Goal: Navigation & Orientation: Find specific page/section

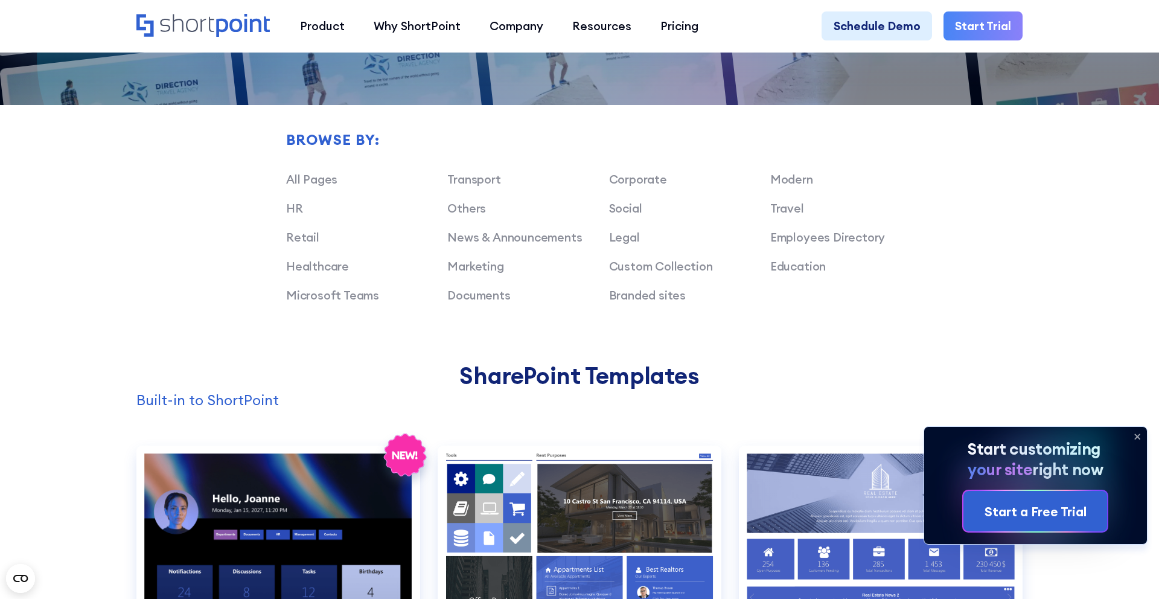
scroll to position [1100, 0]
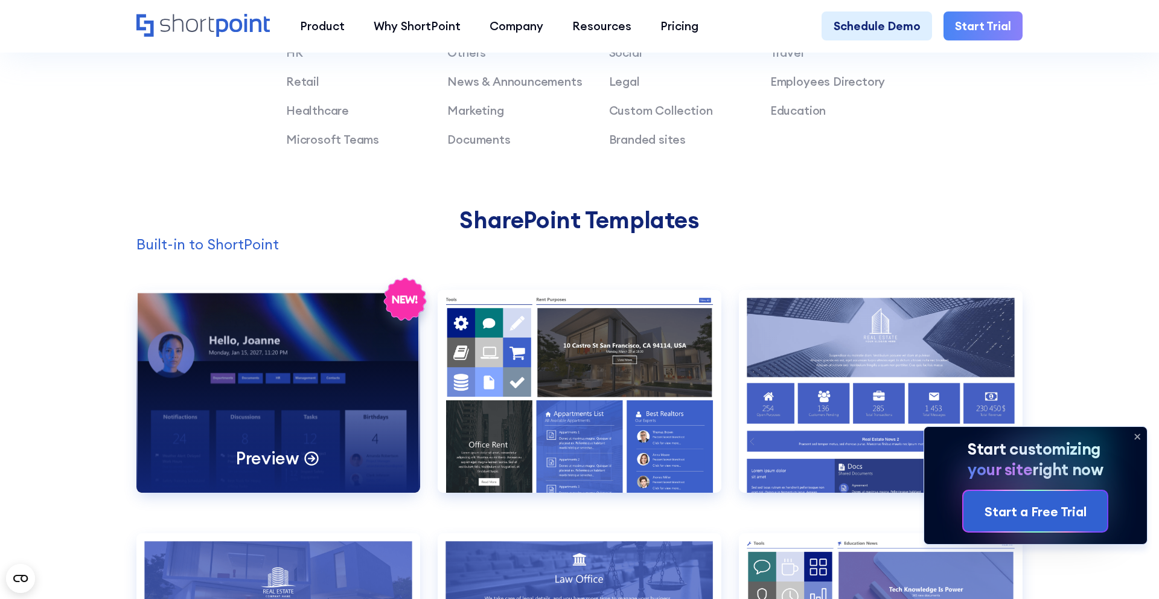
click at [351, 412] on div "Preview" at bounding box center [278, 391] width 284 height 203
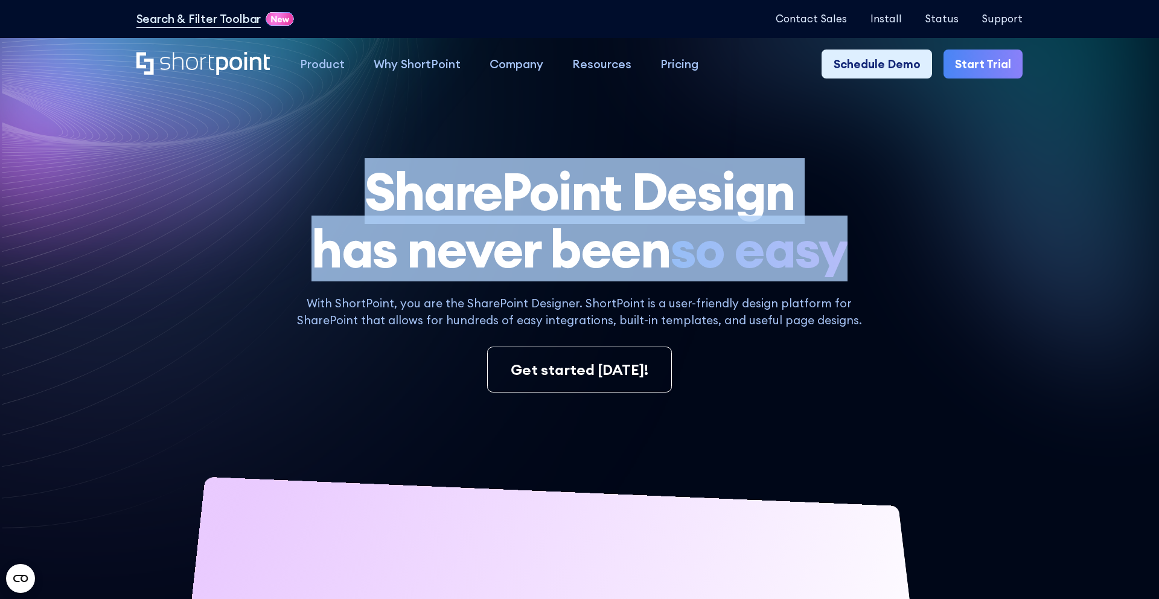
copy h1 "SharePoint Design has never been so easy"
drag, startPoint x: 371, startPoint y: 196, endPoint x: 860, endPoint y: 239, distance: 490.9
click at [860, 239] on h1 "SharePoint Design has never been so easy" at bounding box center [579, 219] width 887 height 115
